Goal: Task Accomplishment & Management: Manage account settings

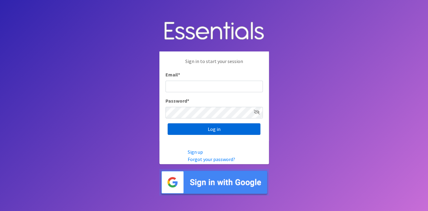
type input "[EMAIL_ADDRESS][DOMAIN_NAME]"
click at [187, 130] on input "Log in" at bounding box center [214, 129] width 93 height 12
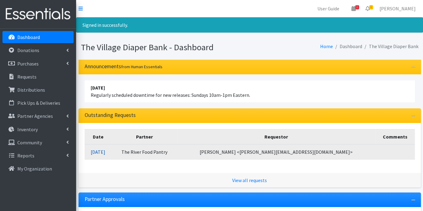
click at [105, 152] on link "[DATE]" at bounding box center [98, 152] width 15 height 6
